Goal: Transaction & Acquisition: Purchase product/service

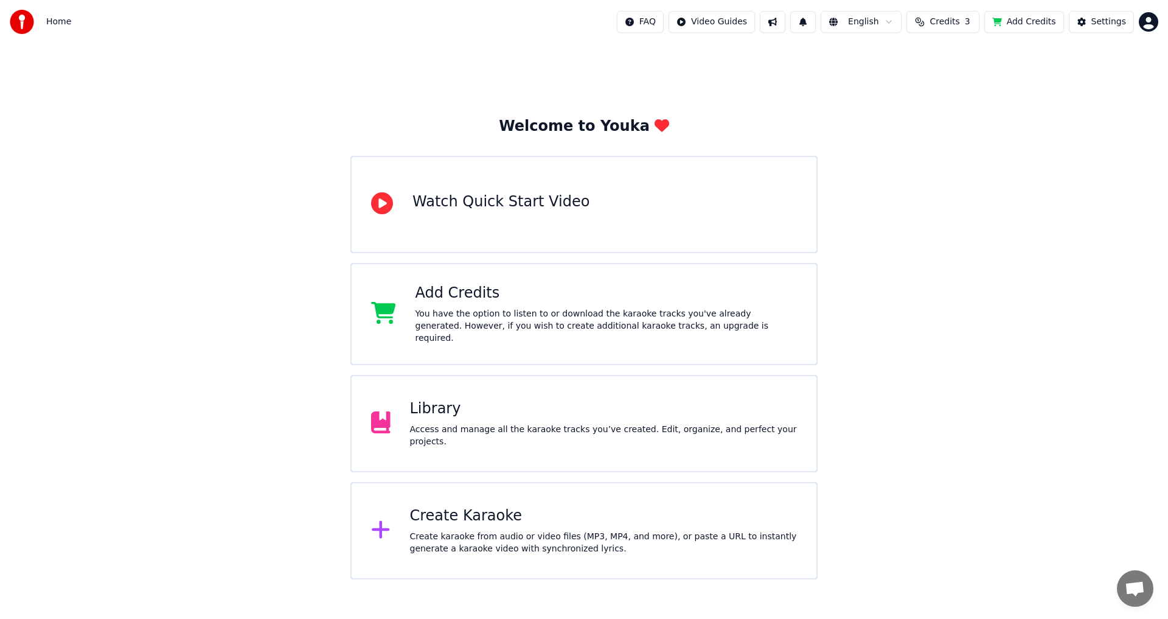
click at [480, 511] on div "Create Karaoke" at bounding box center [604, 515] width 388 height 19
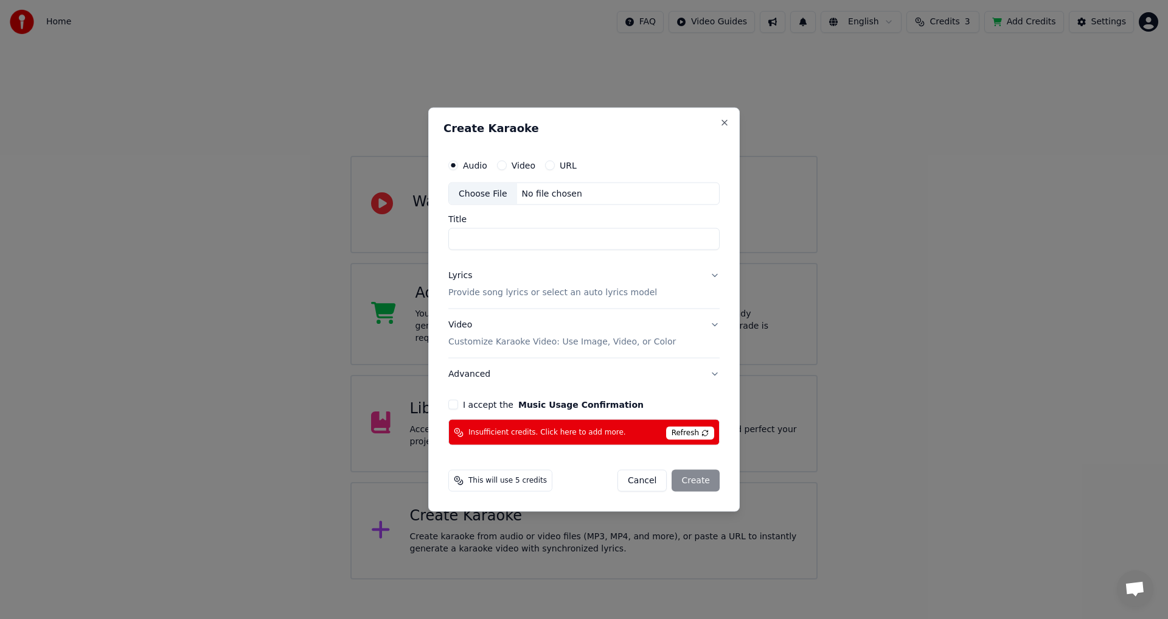
click at [705, 435] on span "Refresh" at bounding box center [690, 433] width 48 height 13
click at [580, 433] on span "Insufficient credits. Click here to add more." at bounding box center [548, 432] width 158 height 10
click at [726, 124] on button "Close" at bounding box center [725, 122] width 10 height 10
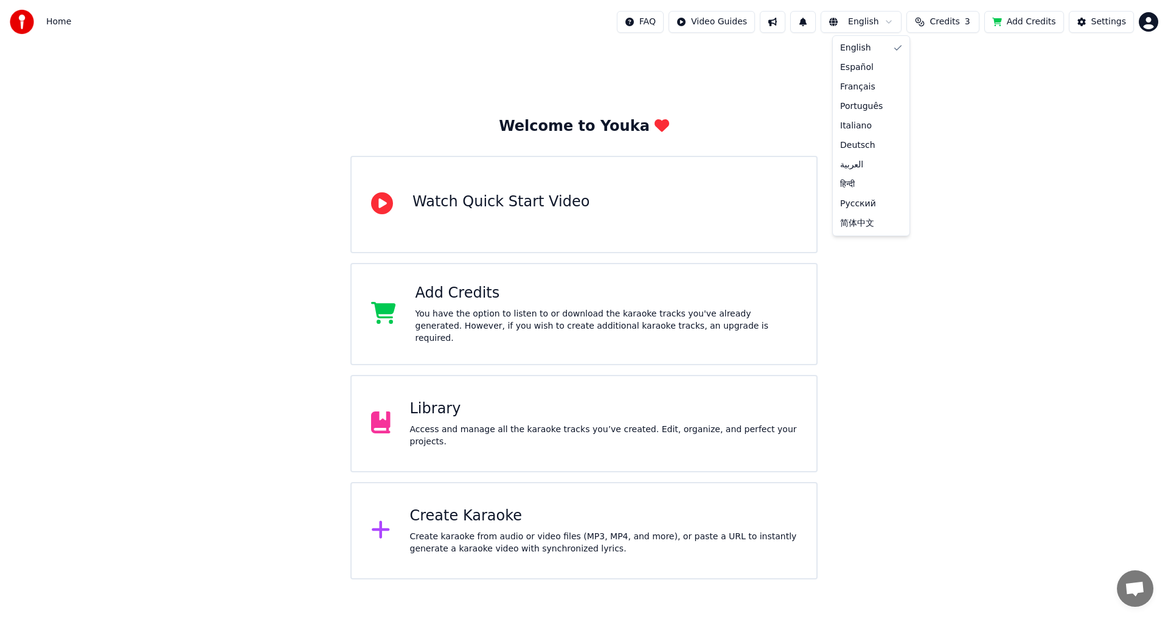
click at [893, 21] on html "Home FAQ Video Guides English Credits 3 Add Credits Settings Welcome to Youka W…" at bounding box center [584, 289] width 1168 height 579
click at [1038, 109] on html "Home FAQ Video Guides English Credits 3 Add Credits Settings Welcome to Youka W…" at bounding box center [584, 289] width 1168 height 579
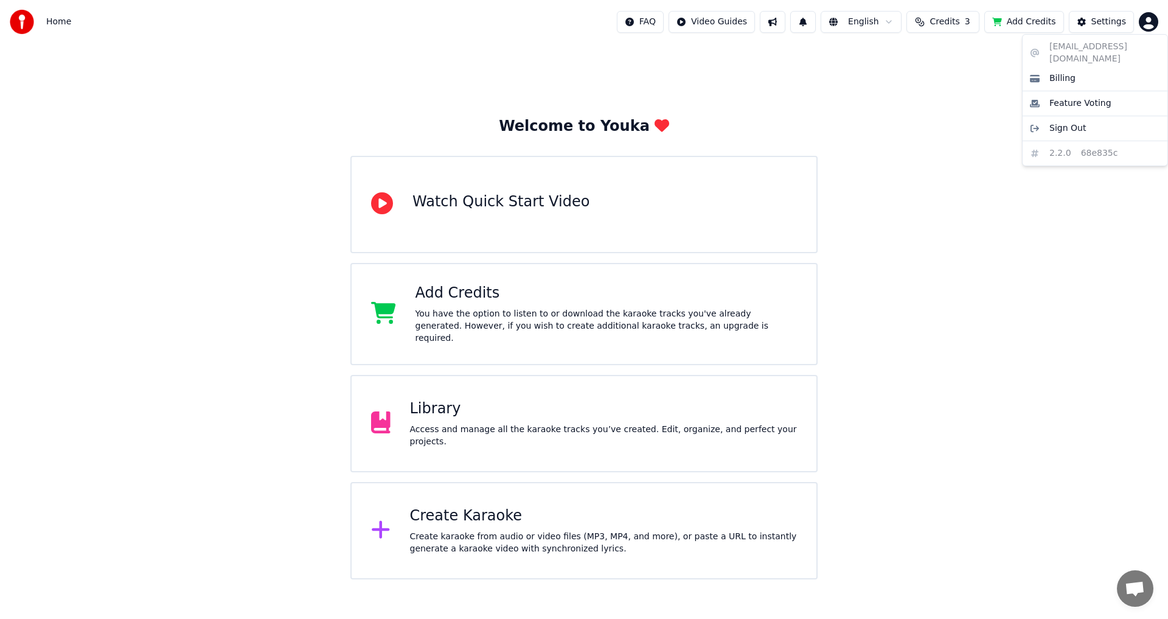
click at [1148, 23] on html "Home FAQ Video Guides English Credits 3 Add Credits Settings Welcome to Youka W…" at bounding box center [584, 289] width 1168 height 579
click at [959, 94] on html "Home FAQ Video Guides English Credits 3 Add Credits Settings Welcome to Youka W…" at bounding box center [584, 289] width 1168 height 579
